Goal: Task Accomplishment & Management: Manage account settings

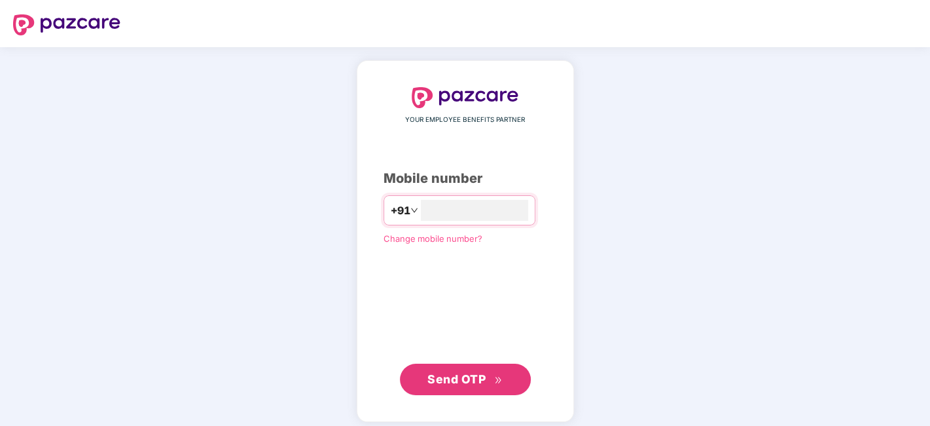
type input "**********"
click at [441, 397] on div "**********" at bounding box center [465, 240] width 217 height 361
click at [452, 373] on span "Send OTP" at bounding box center [457, 378] width 58 height 14
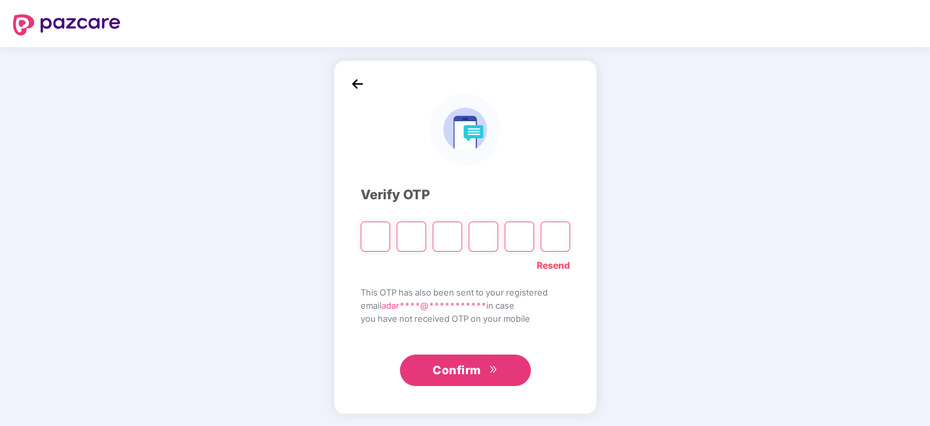
type input "*"
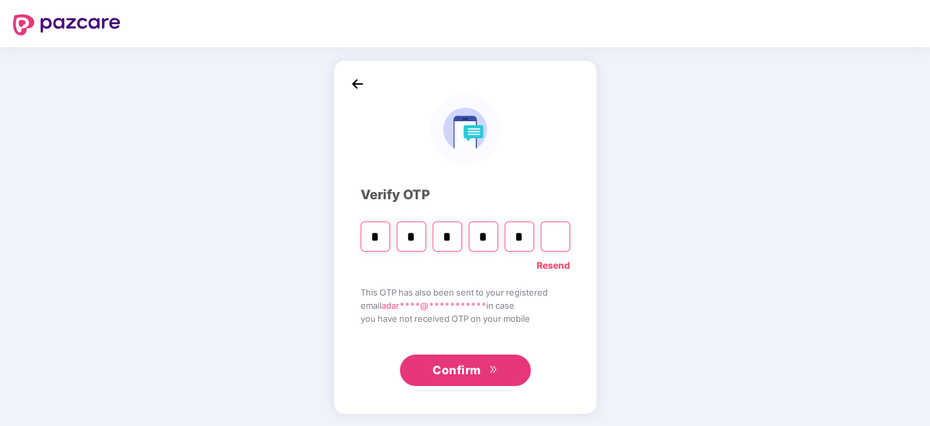
type input "*"
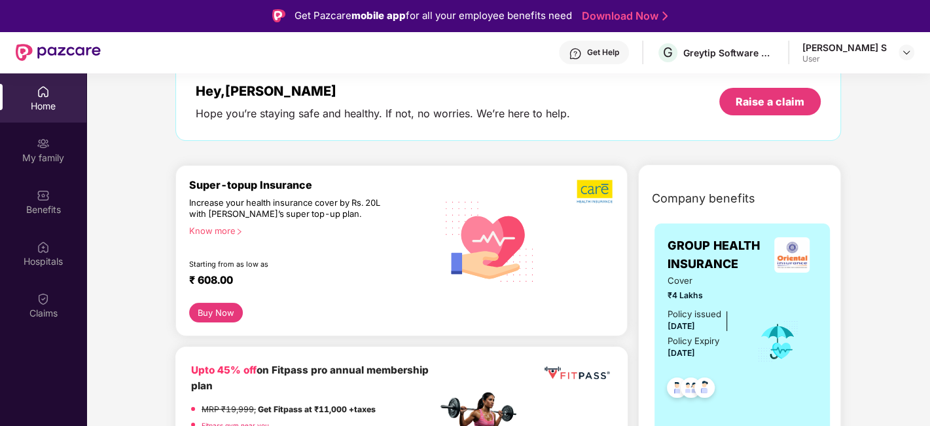
scroll to position [145, 0]
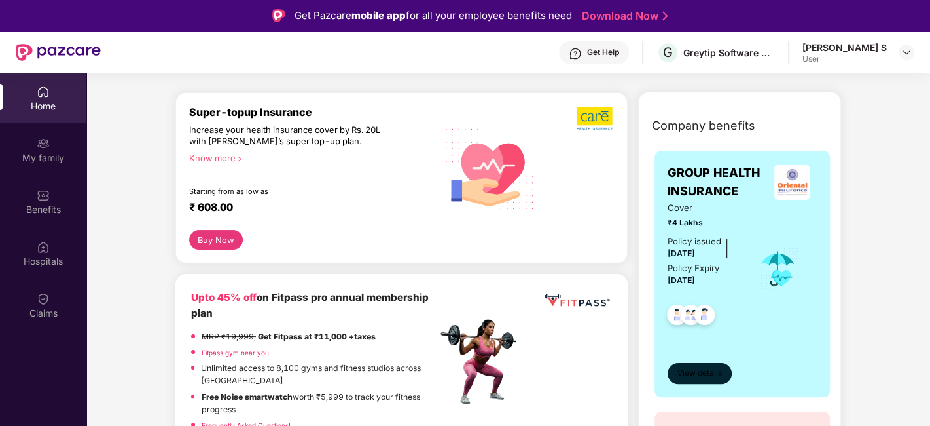
click at [700, 376] on span "View details" at bounding box center [700, 373] width 45 height 12
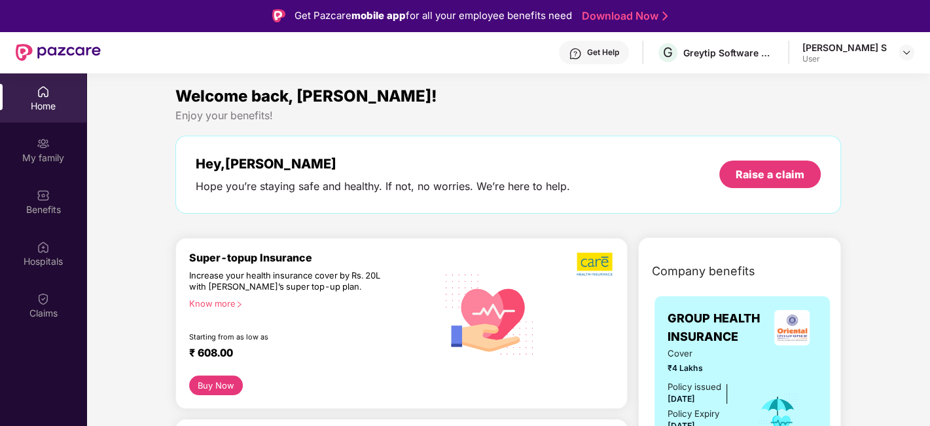
scroll to position [218, 0]
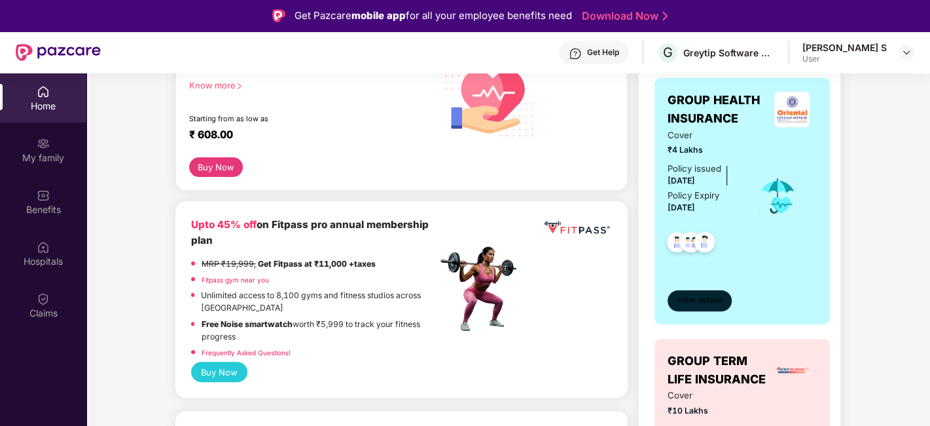
click at [700, 303] on span "View details" at bounding box center [700, 300] width 45 height 12
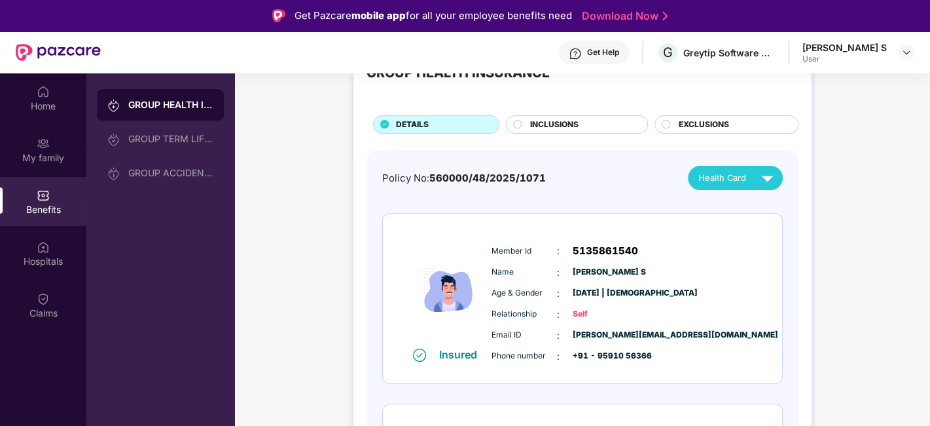
scroll to position [0, 0]
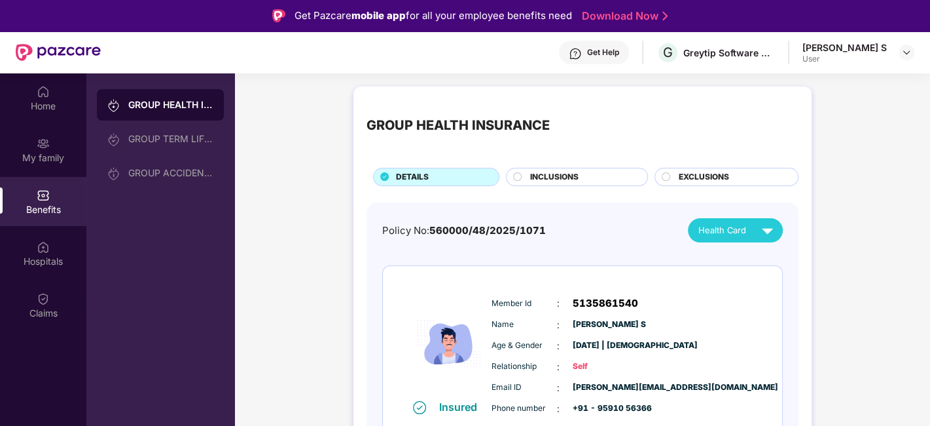
click at [42, 209] on div "Benefits" at bounding box center [43, 209] width 86 height 13
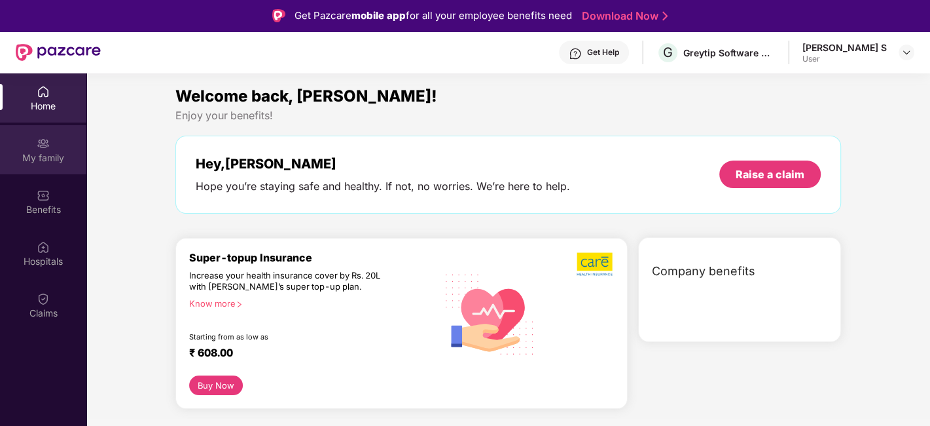
click at [41, 129] on div "My family" at bounding box center [43, 149] width 86 height 49
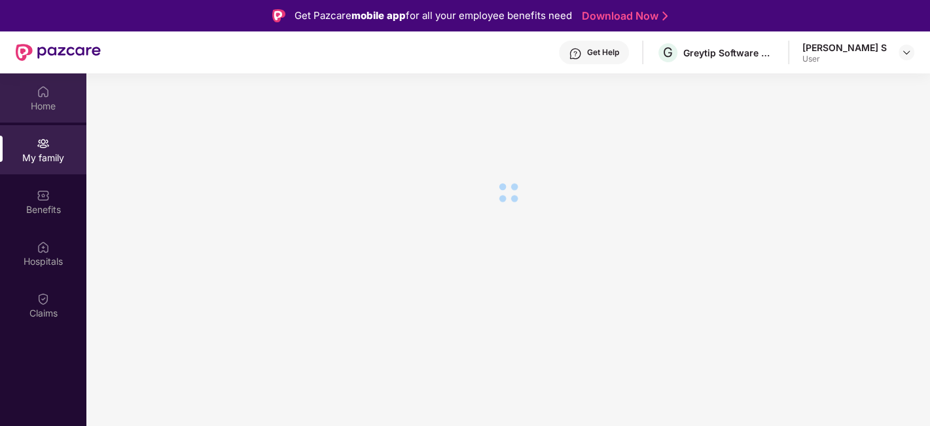
click at [19, 96] on div "Home" at bounding box center [43, 97] width 86 height 49
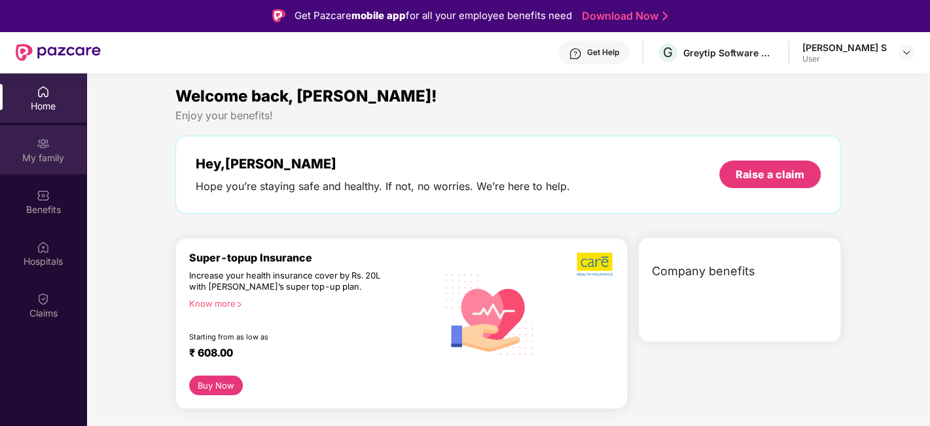
click at [30, 162] on div "My family" at bounding box center [43, 157] width 86 height 13
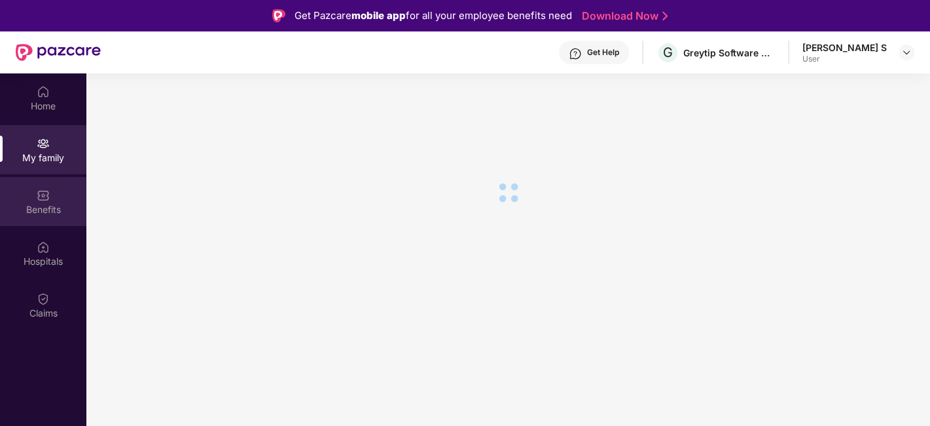
click at [41, 210] on div "Benefits" at bounding box center [43, 209] width 86 height 13
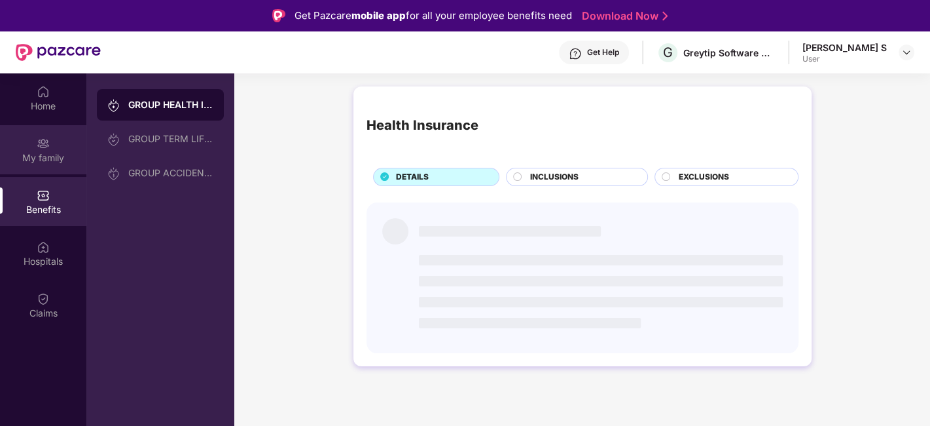
click at [39, 167] on div "My family" at bounding box center [43, 149] width 86 height 49
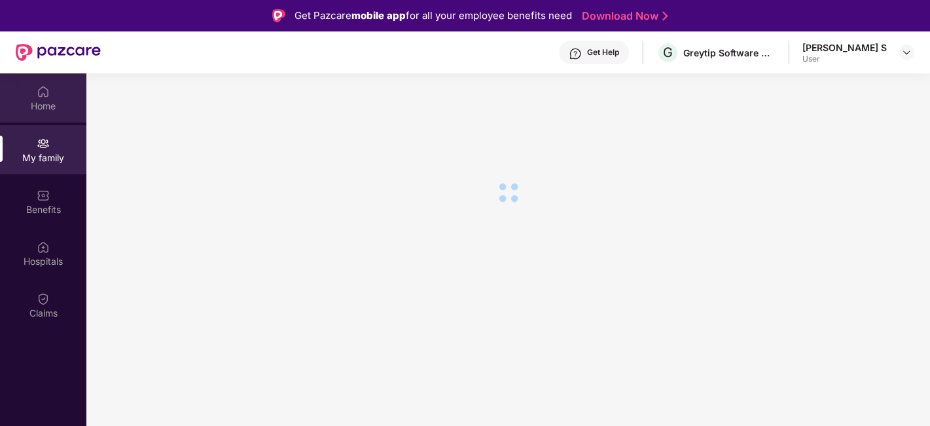
click at [44, 115] on div "Home" at bounding box center [43, 97] width 86 height 49
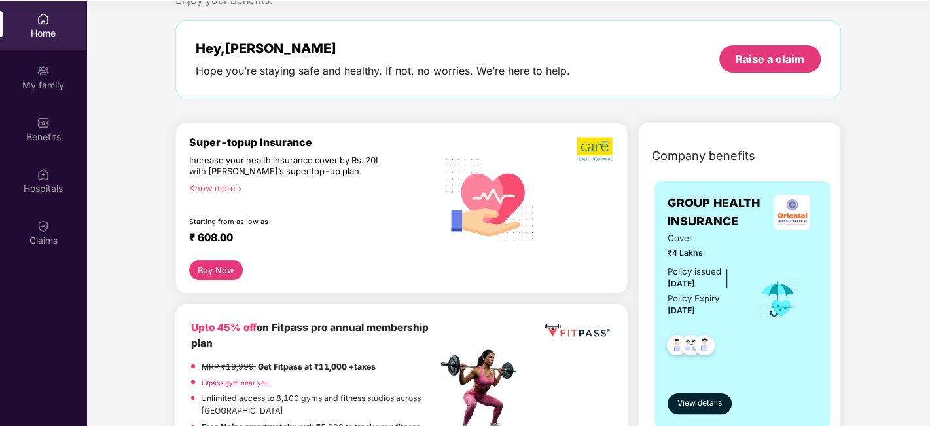
scroll to position [73, 0]
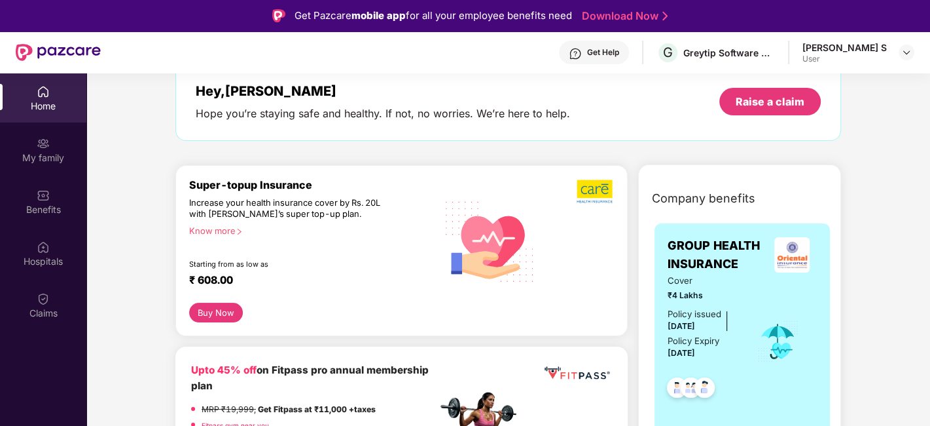
click at [898, 38] on div "Get Help G Greytip Software Private Limited [PERSON_NAME] S User" at bounding box center [508, 52] width 814 height 42
click at [902, 51] on img at bounding box center [906, 52] width 10 height 10
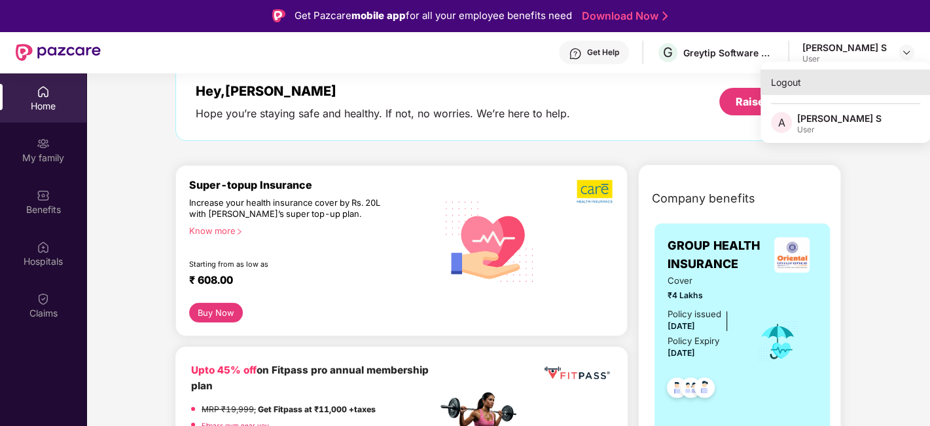
click at [842, 88] on div "Logout" at bounding box center [846, 82] width 170 height 26
